Goal: Understand process/instructions: Learn how to perform a task or action

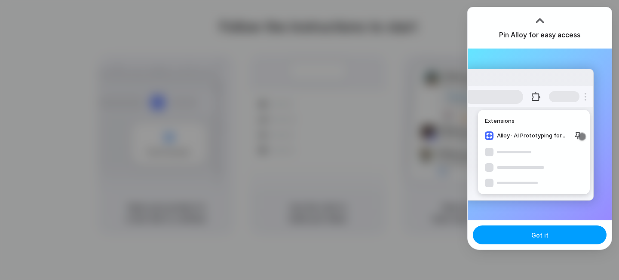
click at [509, 241] on button "Got it" at bounding box center [540, 235] width 134 height 19
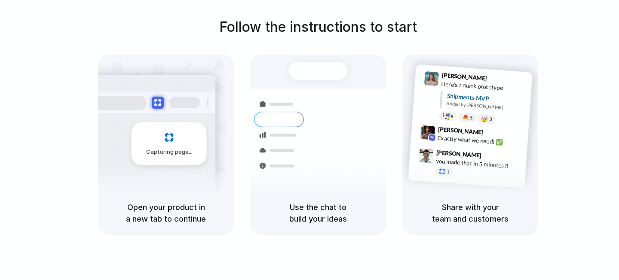
click at [556, 129] on div "Follow the instructions to start Capturing page Open your product in a new tab …" at bounding box center [318, 126] width 619 height 218
click at [351, 249] on div "Follow the instructions to start Capturing page Open your product in a new tab …" at bounding box center [318, 148] width 636 height 297
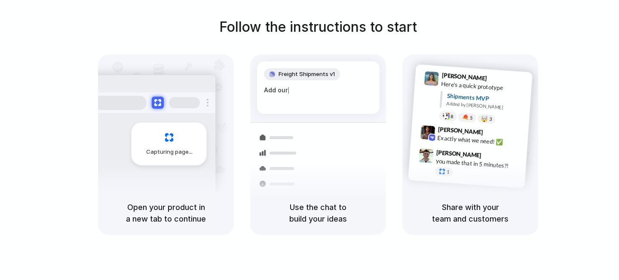
click at [174, 220] on h5 "Open your product in a new tab to continue" at bounding box center [165, 212] width 115 height 23
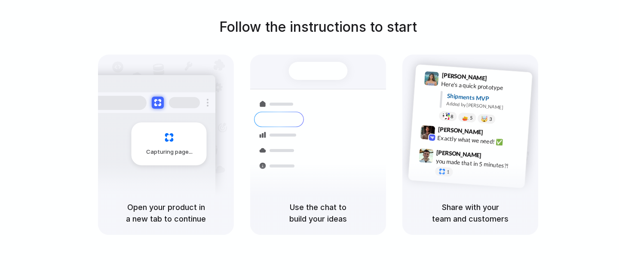
click at [525, 34] on div "Follow the instructions to start Capturing page Open your product in a new tab …" at bounding box center [318, 126] width 619 height 218
